Goal: Task Accomplishment & Management: Manage account settings

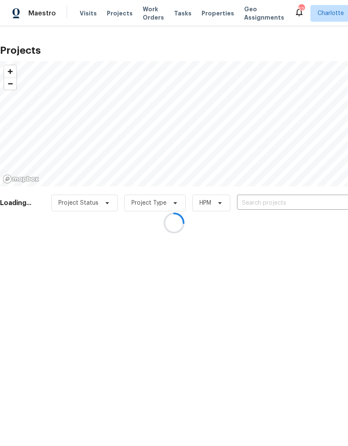
click at [138, 18] on div at bounding box center [174, 223] width 348 height 446
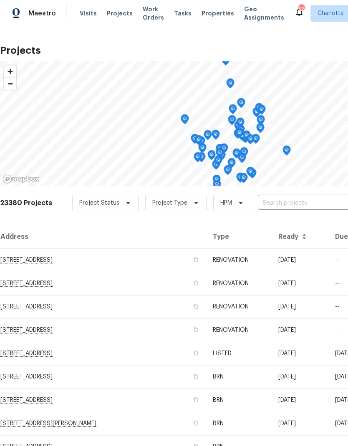
click at [143, 14] on span "Work Orders" at bounding box center [153, 13] width 21 height 17
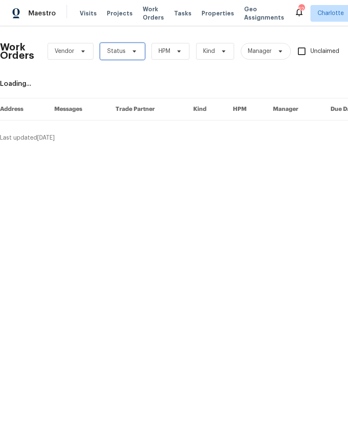
click at [118, 50] on span "Status" at bounding box center [116, 51] width 18 height 8
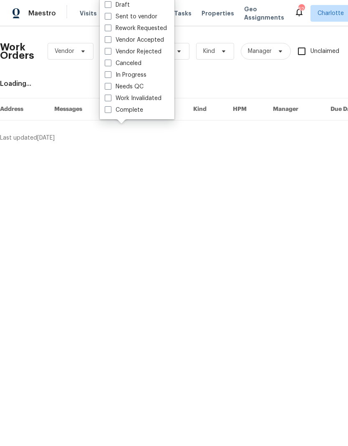
click at [110, 88] on span at bounding box center [108, 86] width 7 height 7
click at [110, 88] on input "Needs QC" at bounding box center [107, 85] width 5 height 5
checkbox input "true"
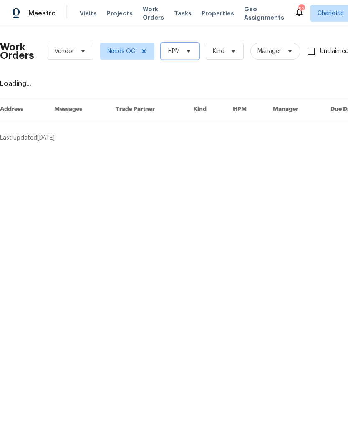
click at [175, 53] on span "HPM" at bounding box center [174, 51] width 12 height 8
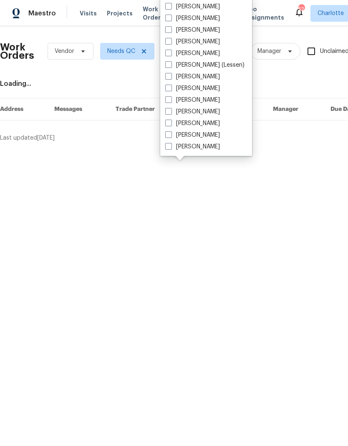
scroll to position [103, 0]
click at [179, 124] on label "[PERSON_NAME]" at bounding box center [192, 123] width 55 height 8
click at [170, 124] on input "[PERSON_NAME]" at bounding box center [167, 121] width 5 height 5
checkbox input "true"
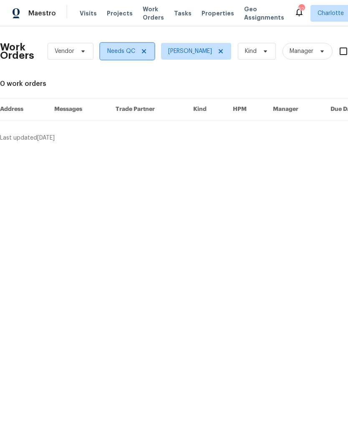
click at [137, 54] on span "Needs QC" at bounding box center [127, 51] width 54 height 17
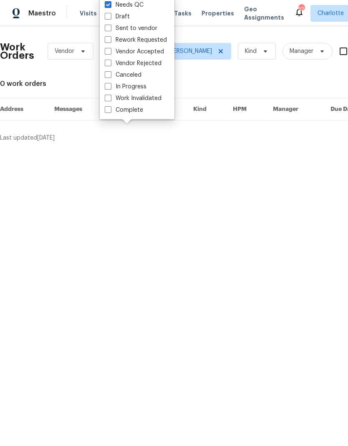
click at [111, 83] on span at bounding box center [108, 86] width 7 height 7
click at [110, 83] on input "In Progress" at bounding box center [107, 85] width 5 height 5
checkbox input "true"
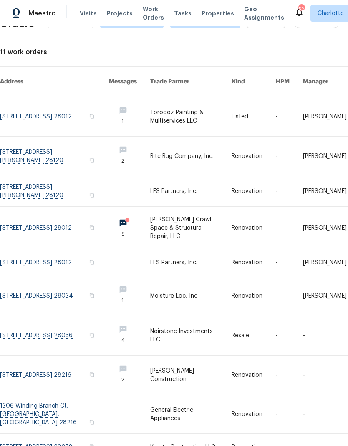
scroll to position [32, 0]
click at [48, 316] on link at bounding box center [54, 335] width 109 height 39
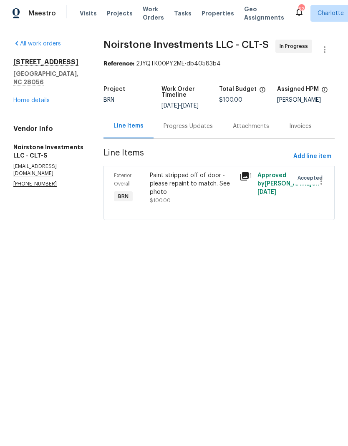
click at [240, 177] on icon at bounding box center [244, 176] width 10 height 10
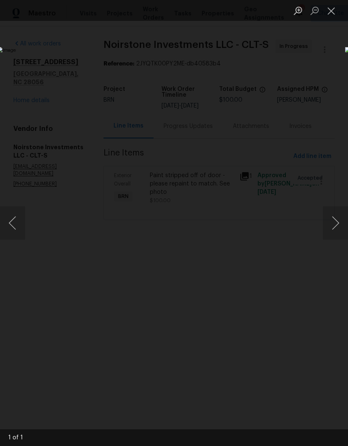
click at [330, 222] on button "Next image" at bounding box center [335, 222] width 25 height 33
click at [334, 224] on button "Next image" at bounding box center [335, 222] width 25 height 33
click at [334, 10] on button "Close lightbox" at bounding box center [331, 10] width 17 height 15
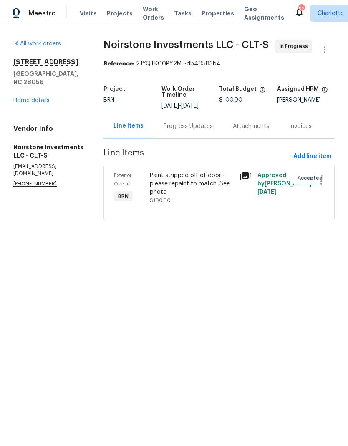
click at [39, 98] on link "Home details" at bounding box center [31, 101] width 36 height 6
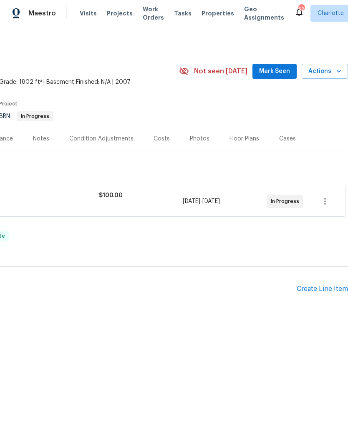
scroll to position [0, 123]
click at [325, 200] on icon "button" at bounding box center [325, 201] width 10 height 10
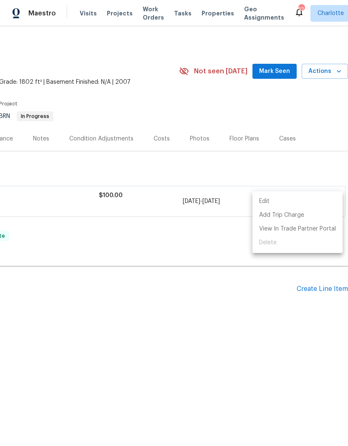
click at [268, 202] on li "Edit" at bounding box center [297, 202] width 90 height 14
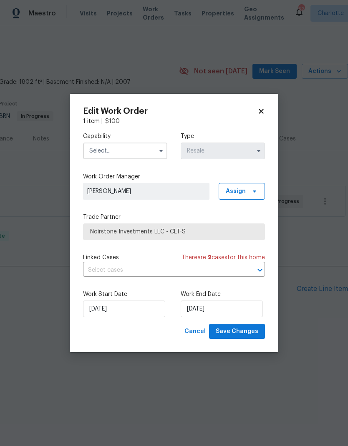
click at [263, 110] on icon at bounding box center [261, 112] width 8 height 8
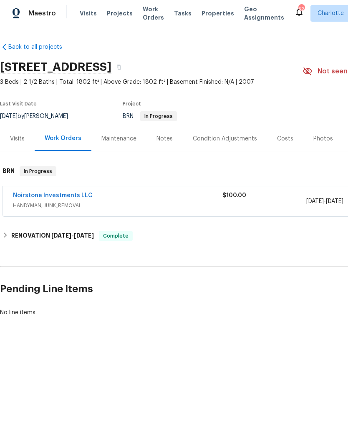
scroll to position [0, 0]
click at [145, 15] on span "Work Orders" at bounding box center [153, 13] width 21 height 17
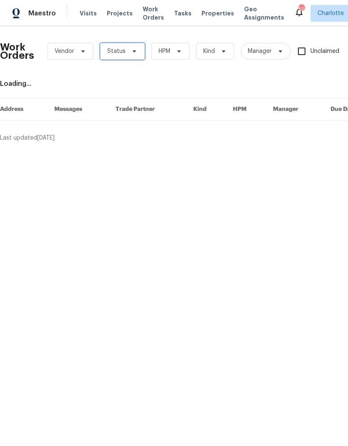
click at [133, 50] on icon at bounding box center [134, 51] width 7 height 7
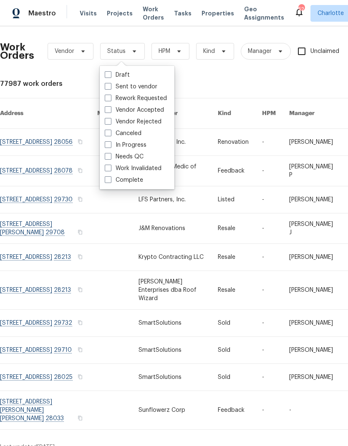
click at [113, 86] on label "Sent to vendor" at bounding box center [131, 87] width 53 height 8
click at [110, 86] on input "Sent to vendor" at bounding box center [107, 85] width 5 height 5
checkbox input "true"
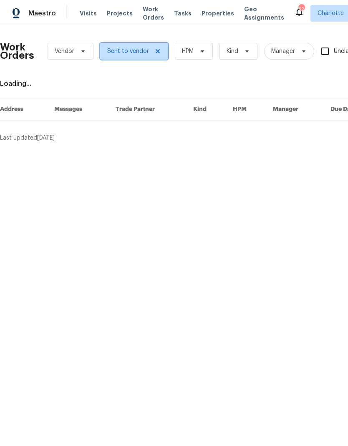
click at [134, 50] on span "Sent to vendor" at bounding box center [128, 51] width 42 height 8
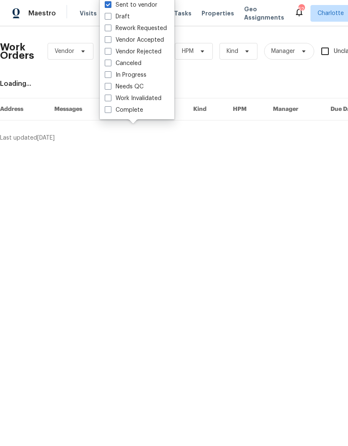
click at [109, 73] on span at bounding box center [108, 74] width 7 height 7
click at [109, 73] on input "In Progress" at bounding box center [107, 73] width 5 height 5
checkbox input "true"
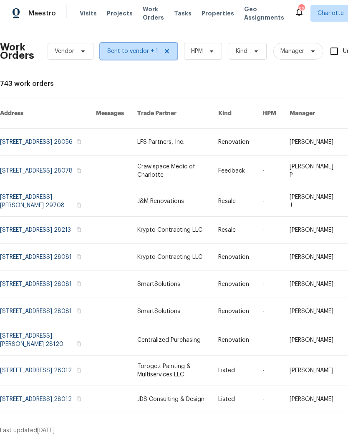
click at [137, 53] on span "Sent to vendor + 1" at bounding box center [132, 51] width 51 height 8
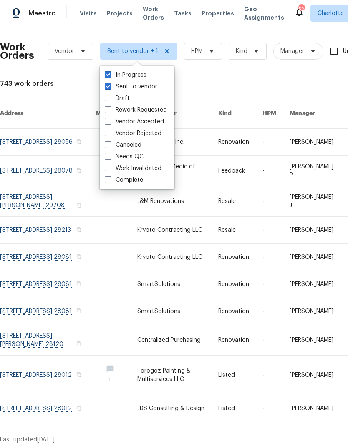
click at [112, 122] on label "Vendor Accepted" at bounding box center [134, 122] width 59 height 8
click at [110, 122] on input "Vendor Accepted" at bounding box center [107, 120] width 5 height 5
checkbox input "true"
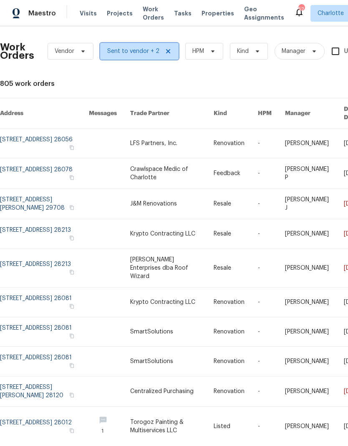
click at [137, 52] on span "Sent to vendor + 2" at bounding box center [133, 51] width 52 height 8
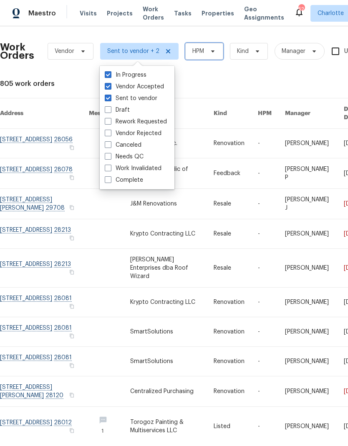
click at [211, 50] on icon at bounding box center [212, 51] width 3 height 2
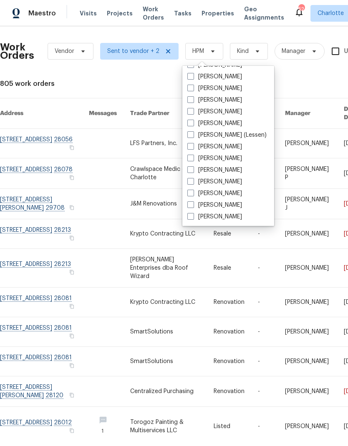
scroll to position [103, 0]
click at [195, 195] on label "[PERSON_NAME]" at bounding box center [214, 193] width 55 height 8
click at [193, 195] on input "[PERSON_NAME]" at bounding box center [189, 191] width 5 height 5
checkbox input "true"
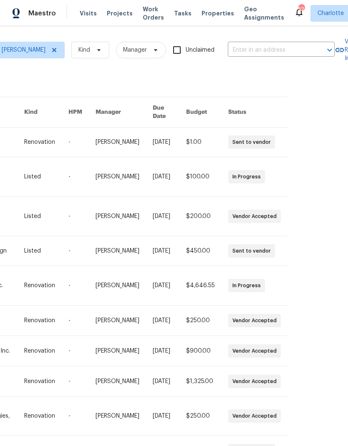
scroll to position [33, 0]
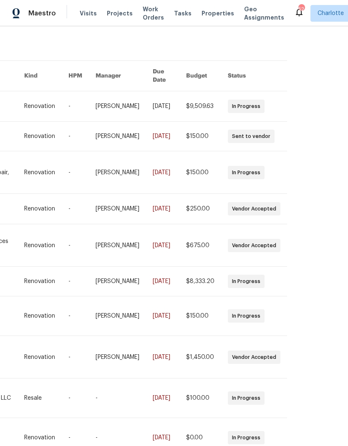
scroll to position [38, 190]
click at [282, 433] on div "Work Orders Vendor Sent to vendor + 2 Ryan Carder Kind Manager Unclaimed ​ View…" at bounding box center [174, 236] width 348 height 420
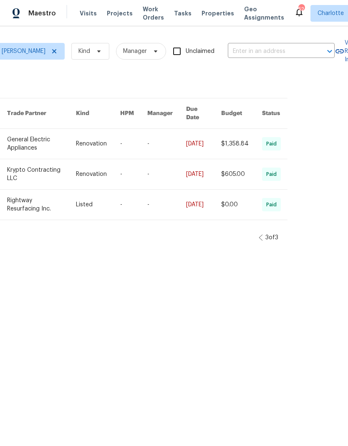
click at [258, 234] on icon at bounding box center [260, 237] width 4 height 7
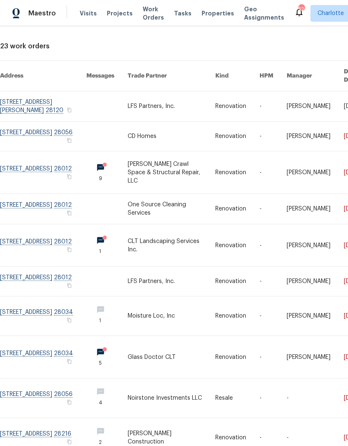
scroll to position [38, 0]
click at [55, 336] on link at bounding box center [43, 357] width 86 height 42
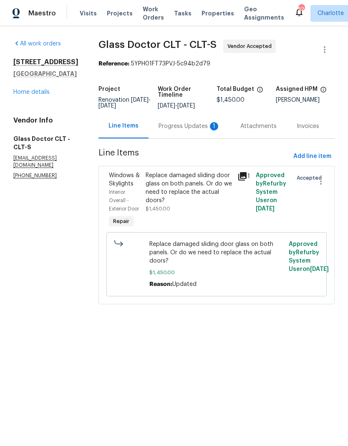
click at [183, 132] on div "Progress Updates 1" at bounding box center [189, 126] width 82 height 25
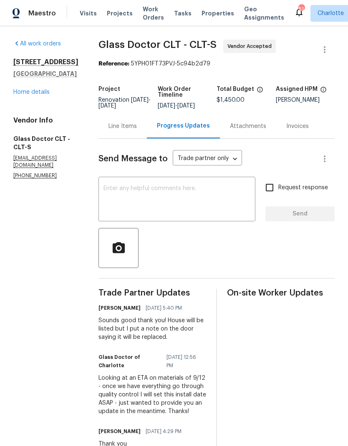
click at [191, 198] on textarea at bounding box center [176, 199] width 147 height 29
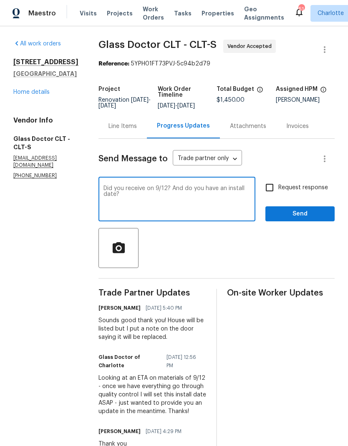
type textarea "Did you receive on 9/12? And do you have an install date?"
click at [272, 193] on input "Request response" at bounding box center [269, 188] width 18 height 18
checkbox input "true"
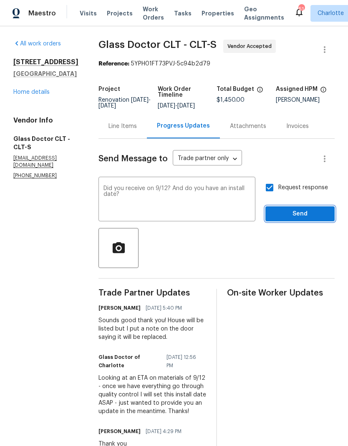
click at [305, 215] on span "Send" at bounding box center [300, 214] width 56 height 10
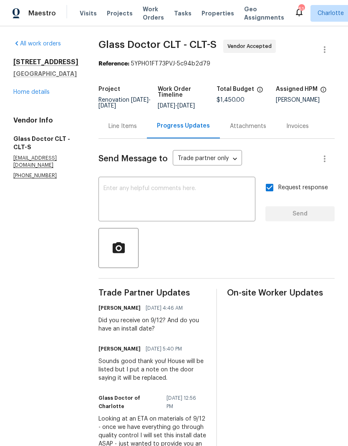
click at [22, 95] on link "Home details" at bounding box center [31, 92] width 36 height 6
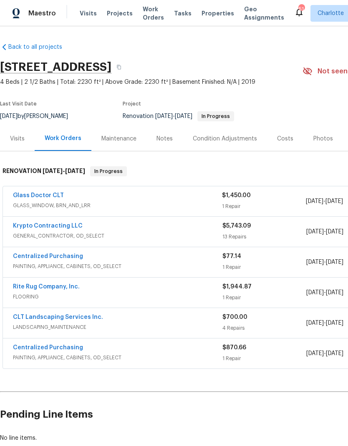
click at [83, 10] on span "Visits" at bounding box center [88, 13] width 17 height 8
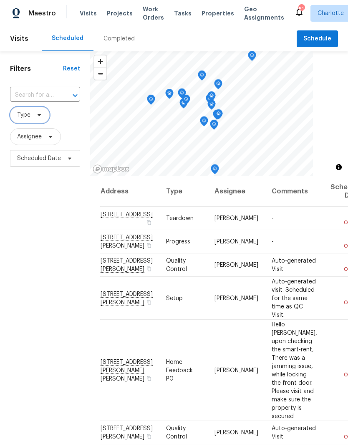
click at [21, 113] on span "Type" at bounding box center [23, 115] width 13 height 8
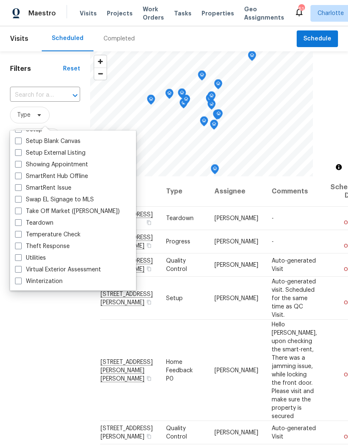
scroll to position [709, 0]
click at [19, 224] on span at bounding box center [18, 222] width 7 height 7
click at [19, 224] on input "Teardown" at bounding box center [17, 221] width 5 height 5
checkbox input "true"
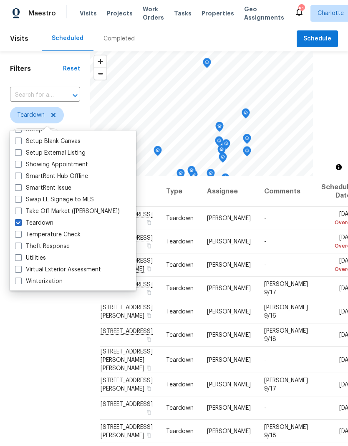
click at [19, 89] on input "text" at bounding box center [33, 95] width 47 height 13
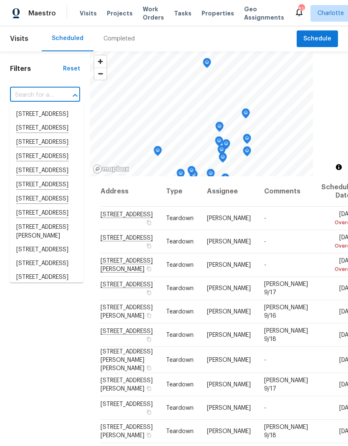
click at [42, 67] on h1 "Filters" at bounding box center [36, 69] width 53 height 8
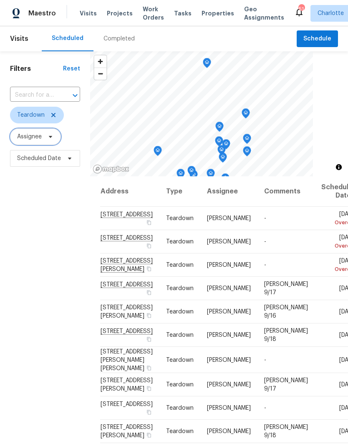
click at [25, 140] on span "Assignee" at bounding box center [29, 137] width 25 height 8
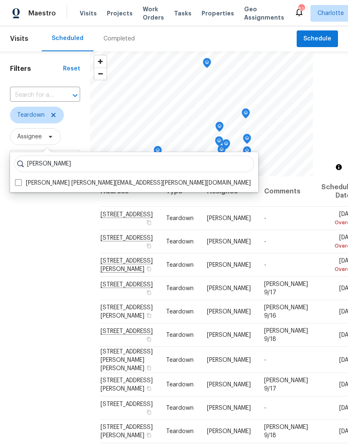
type input "[PERSON_NAME]"
click at [16, 182] on span at bounding box center [18, 182] width 7 height 7
click at [16, 182] on input "Ryan Carder ryan.carder@opendoor.com" at bounding box center [17, 181] width 5 height 5
checkbox input "true"
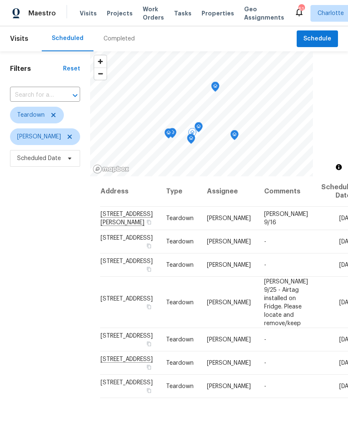
click at [0, 0] on icon at bounding box center [0, 0] width 0 height 0
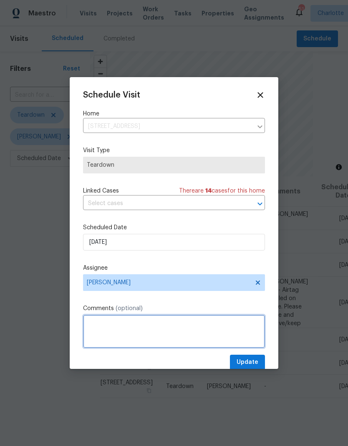
click at [181, 326] on textarea at bounding box center [174, 331] width 182 height 33
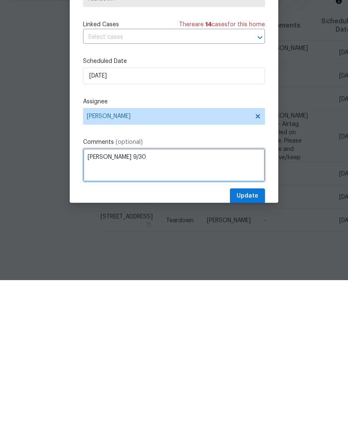
type textarea "COE 9/30"
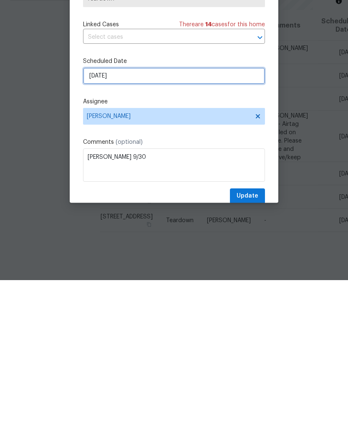
click at [167, 234] on input "9/24/2025" at bounding box center [174, 242] width 182 height 17
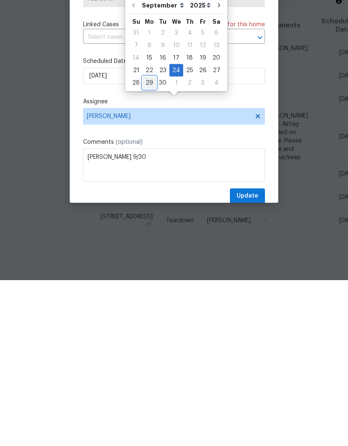
click at [149, 243] on div "29" at bounding box center [149, 249] width 13 height 12
type input "9/29/2025"
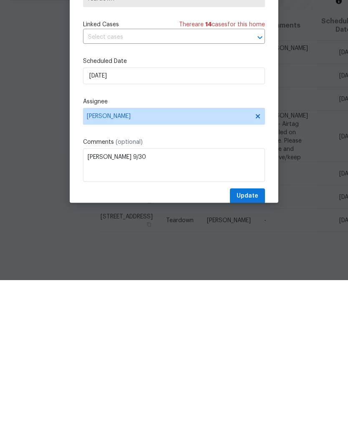
scroll to position [33, 0]
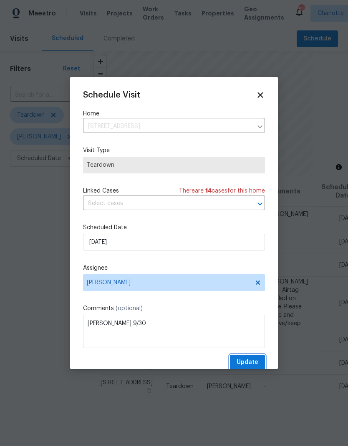
click at [250, 362] on span "Update" at bounding box center [247, 362] width 22 height 10
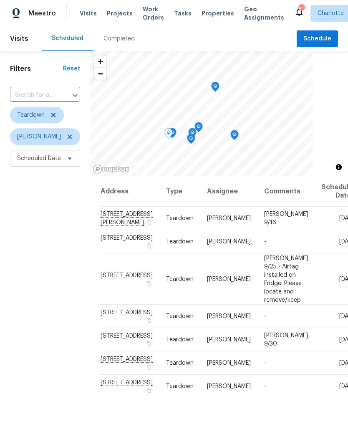
click at [0, 0] on icon at bounding box center [0, 0] width 0 height 0
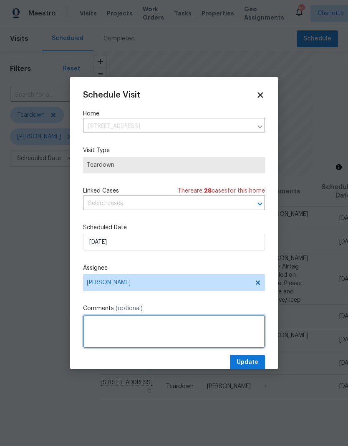
click at [200, 321] on textarea at bounding box center [174, 331] width 182 height 33
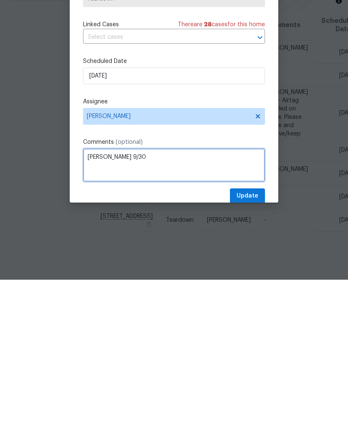
type textarea "COE 9/30"
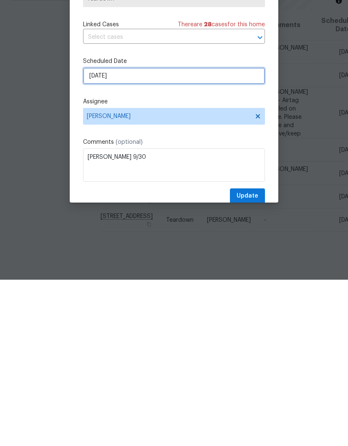
click at [168, 234] on input "9/24/2025" at bounding box center [174, 242] width 182 height 17
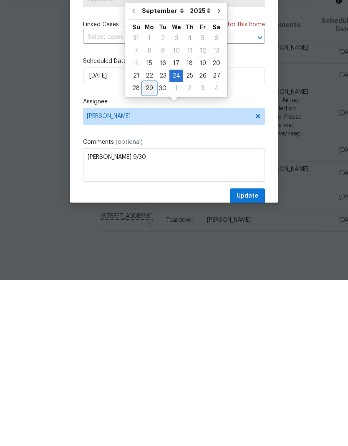
click at [148, 249] on div "29" at bounding box center [149, 255] width 13 height 12
type input "9/29/2025"
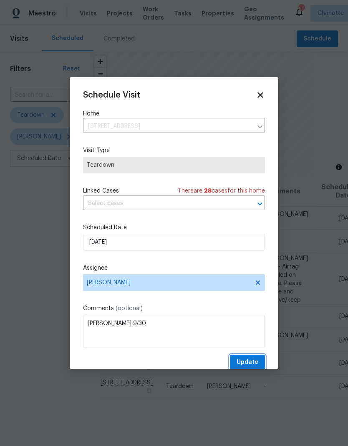
click at [255, 367] on span "Update" at bounding box center [247, 362] width 22 height 10
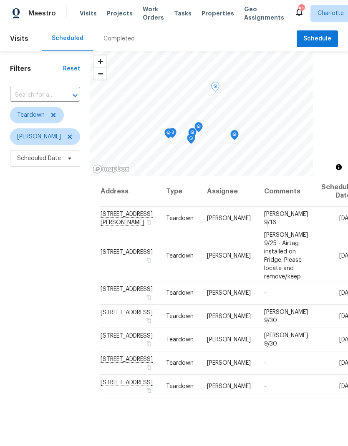
click at [0, 0] on icon at bounding box center [0, 0] width 0 height 0
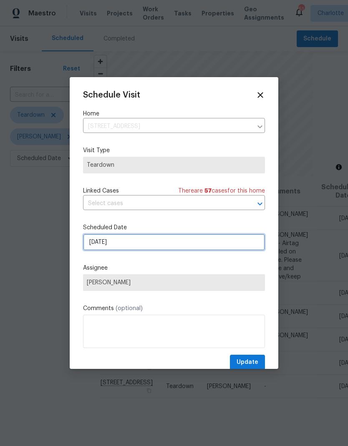
click at [226, 244] on input "9/25/2025" at bounding box center [174, 242] width 182 height 17
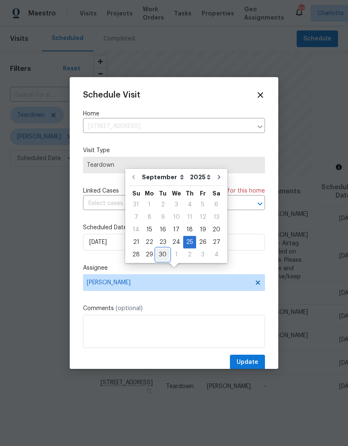
click at [163, 249] on div "30" at bounding box center [162, 255] width 13 height 12
type input "9/30/2025"
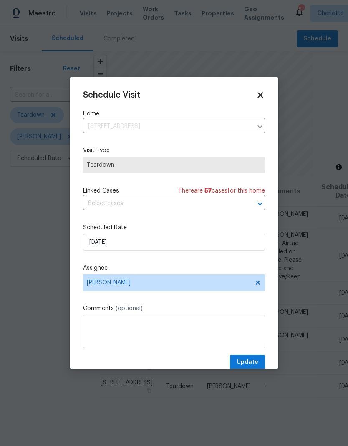
click at [199, 335] on textarea at bounding box center [174, 331] width 182 height 33
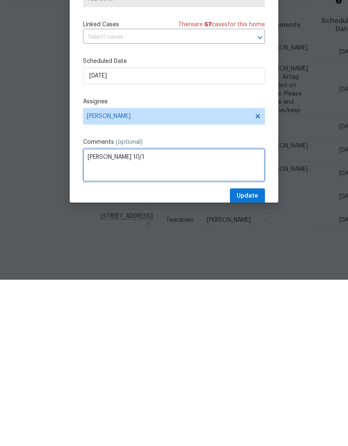
type textarea "COE 10/1"
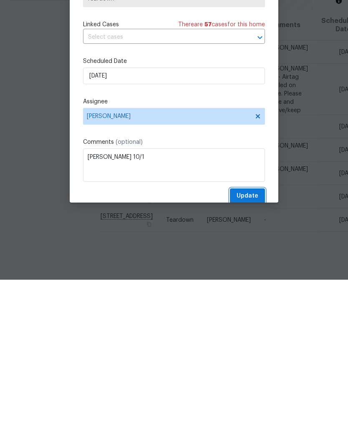
click at [254, 357] on span "Update" at bounding box center [247, 362] width 22 height 10
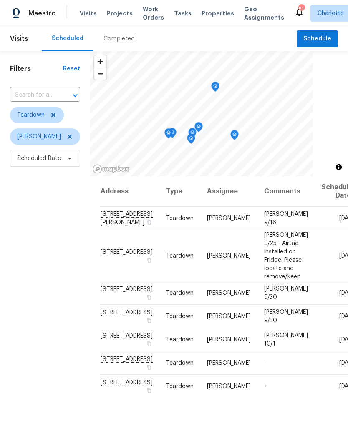
click at [0, 0] on icon at bounding box center [0, 0] width 0 height 0
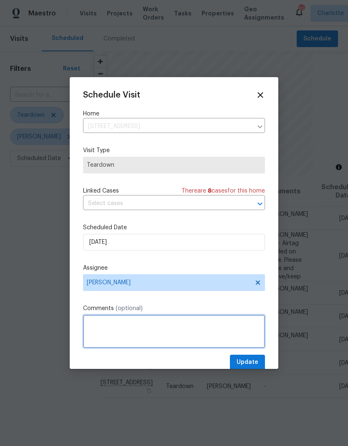
click at [152, 327] on textarea at bounding box center [174, 331] width 182 height 33
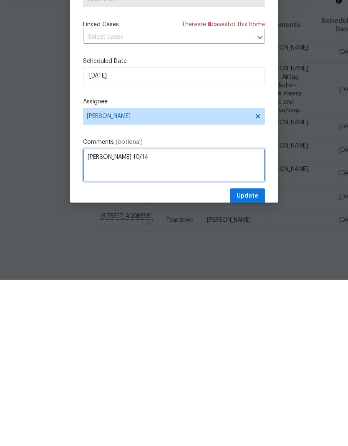
type textarea "COE 10/14"
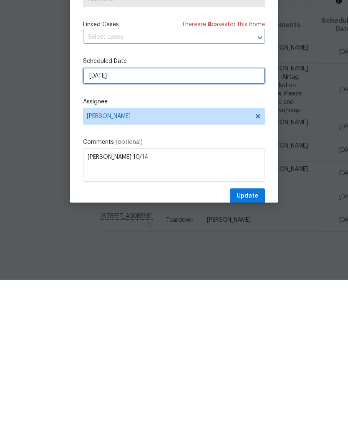
click at [151, 234] on input "10/8/2025" at bounding box center [174, 242] width 182 height 17
select select "9"
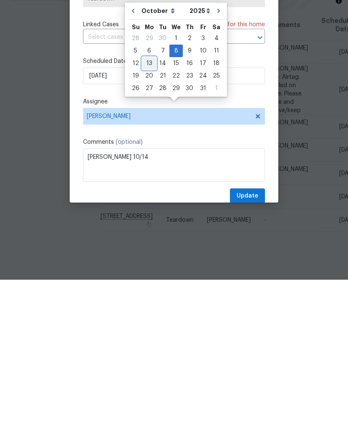
click at [153, 224] on div "13" at bounding box center [149, 230] width 14 height 12
type input "10/13/2025"
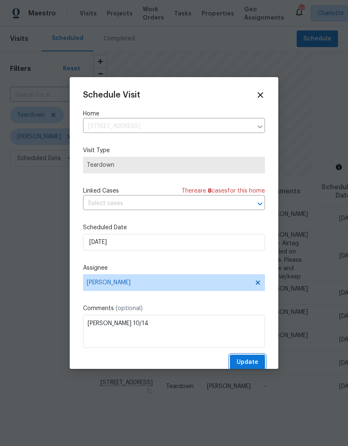
click at [248, 364] on span "Update" at bounding box center [247, 362] width 22 height 10
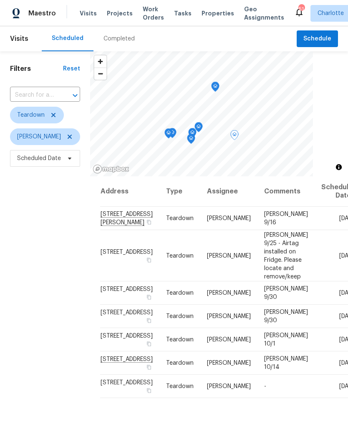
click at [0, 0] on icon at bounding box center [0, 0] width 0 height 0
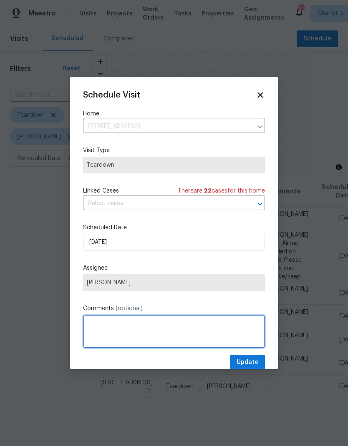
click at [196, 331] on textarea at bounding box center [174, 331] width 182 height 33
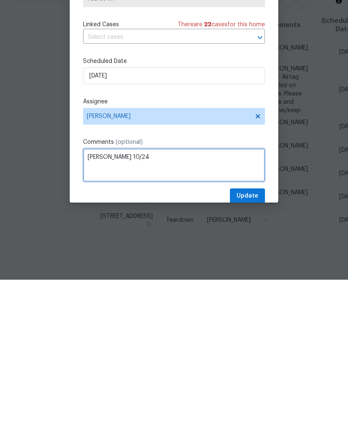
type textarea "COE 10/24"
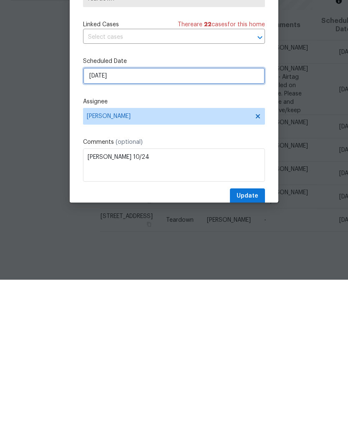
click at [154, 234] on input "10/19/2025" at bounding box center [174, 242] width 182 height 17
select select "9"
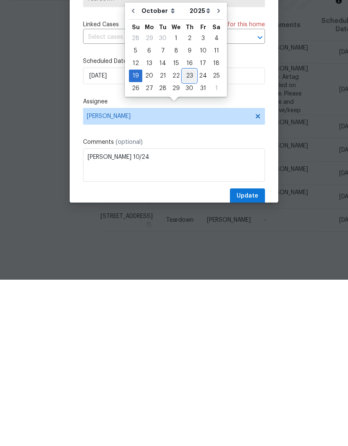
click at [189, 236] on div "23" at bounding box center [189, 242] width 13 height 12
type input "10/23/2025"
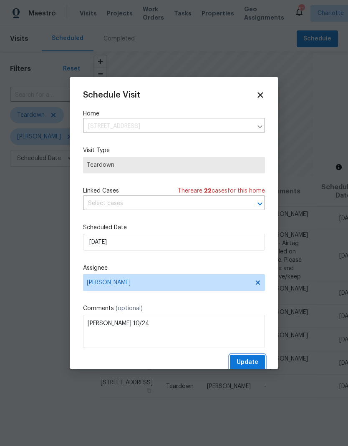
click at [243, 366] on span "Update" at bounding box center [247, 362] width 22 height 10
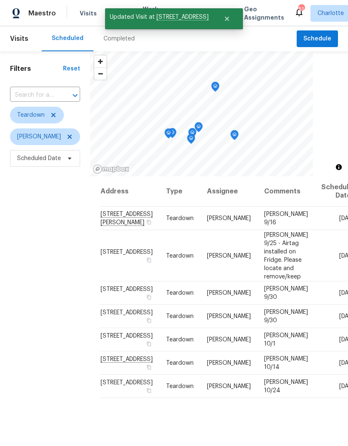
click at [12, 225] on div "Filters Reset ​ Teardown Ryan Carder Scheduled Date" at bounding box center [45, 292] width 90 height 482
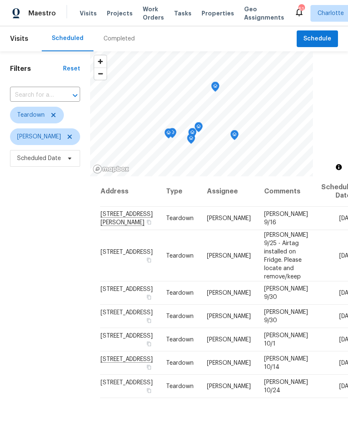
scroll to position [29, 0]
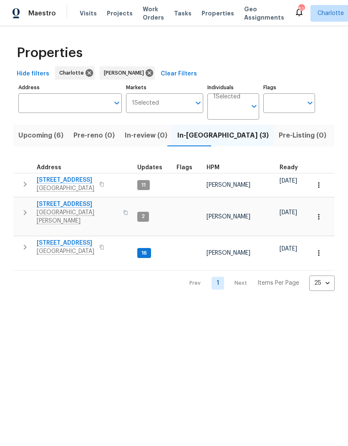
click at [25, 242] on icon "button" at bounding box center [25, 247] width 10 height 10
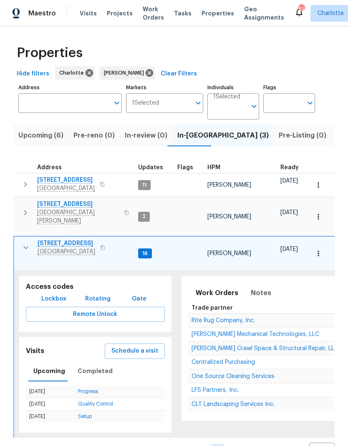
click at [25, 243] on icon "button" at bounding box center [26, 248] width 10 height 10
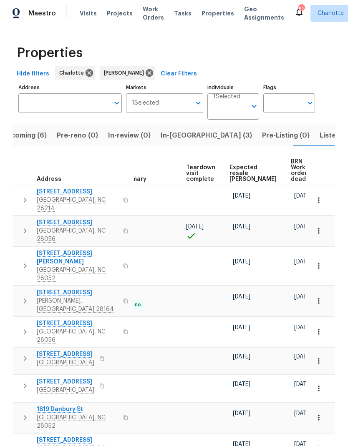
scroll to position [0, 182]
click at [245, 168] on span "Expected resale [PERSON_NAME]" at bounding box center [253, 174] width 47 height 18
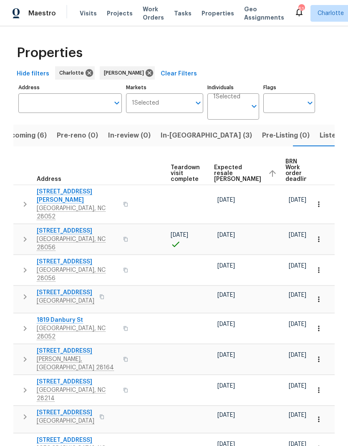
scroll to position [0, 197]
click at [319, 130] on span "Listed (19)" at bounding box center [336, 136] width 35 height 12
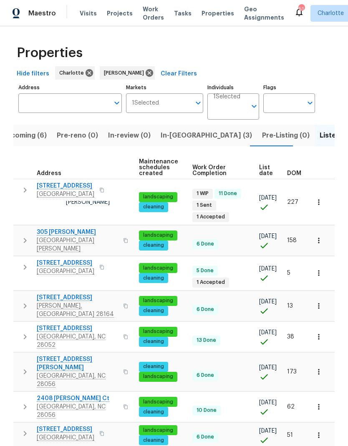
scroll to position [0, 117]
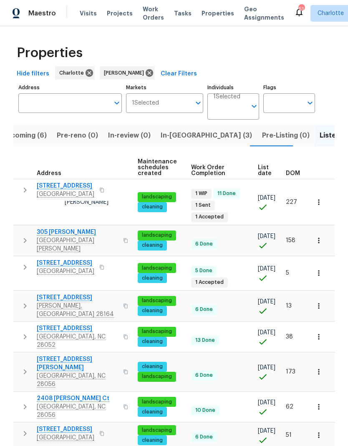
click at [265, 171] on span "List date" at bounding box center [265, 171] width 14 height 12
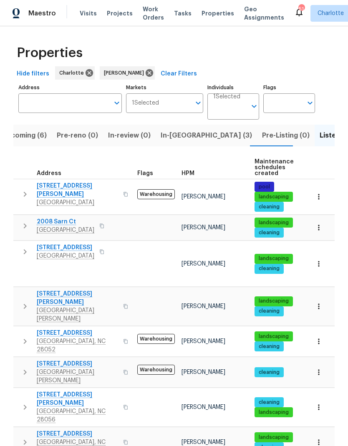
click at [28, 130] on span "Upcoming (6)" at bounding box center [24, 136] width 45 height 12
